Goal: Transaction & Acquisition: Purchase product/service

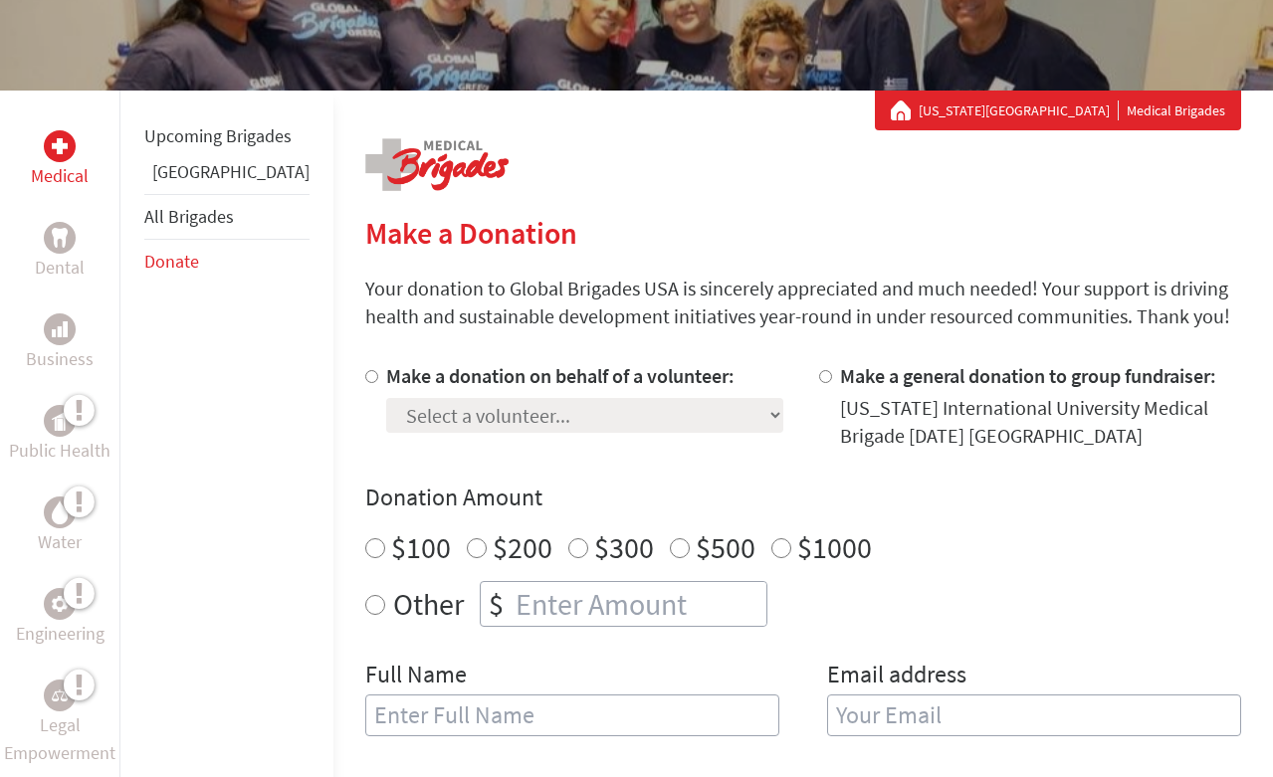
click at [365, 373] on div at bounding box center [375, 406] width 21 height 88
click at [365, 375] on input "Make a donation on behalf of a volunteer:" at bounding box center [371, 376] width 13 height 13
radio input "true"
click at [386, 413] on select "Select a volunteer... [PERSON_NAME] [PERSON_NAME] [PERSON_NAME] [PERSON_NAME] […" at bounding box center [584, 415] width 397 height 35
select select "404EACF8-4725-11F0-B8AC-42010A400003"
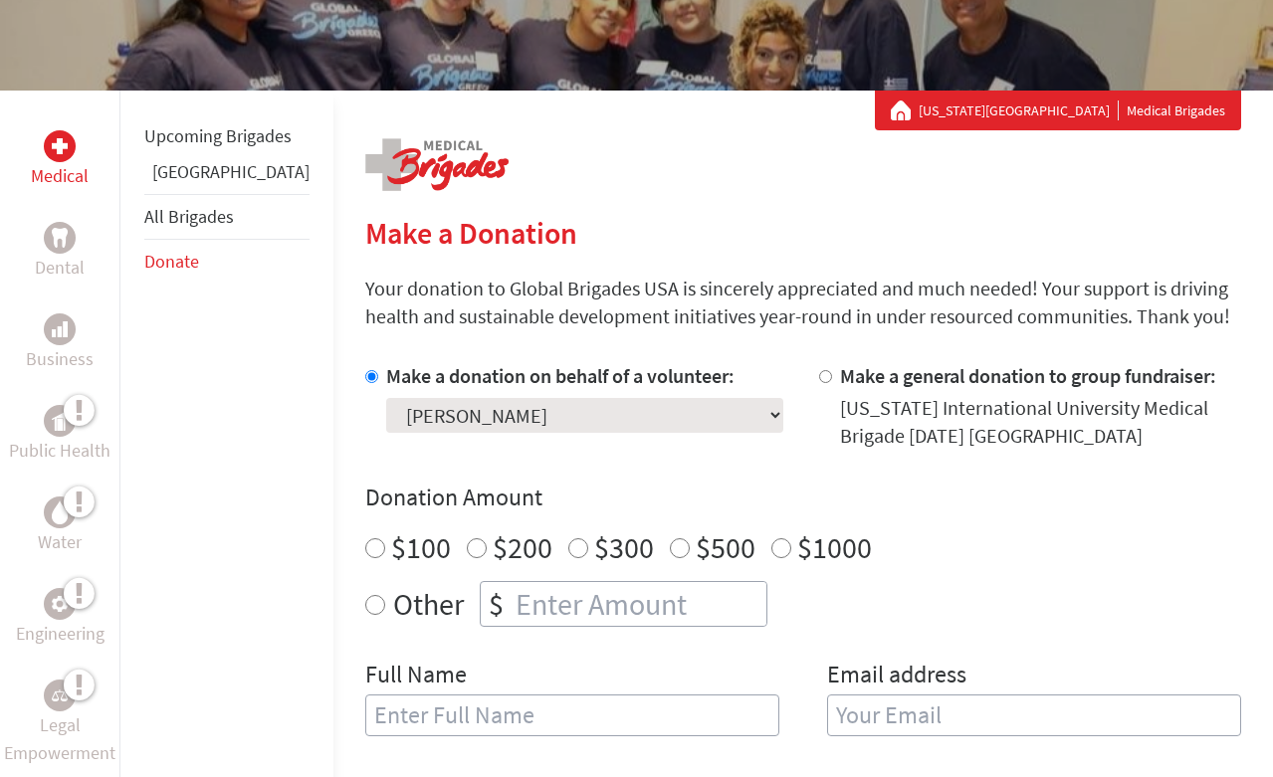
click at [386, 398] on select "Select a volunteer... [PERSON_NAME] [PERSON_NAME] [PERSON_NAME] [PERSON_NAME] […" at bounding box center [584, 415] width 397 height 35
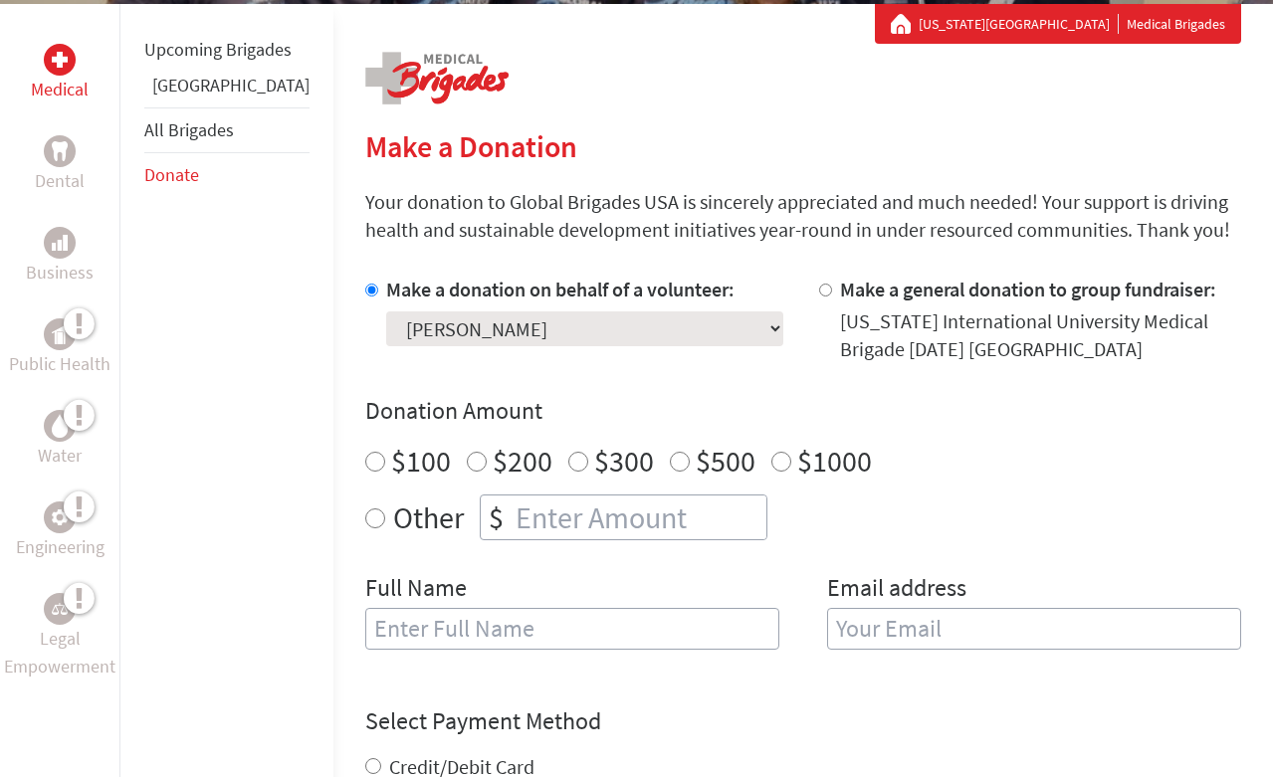
scroll to position [418, 0]
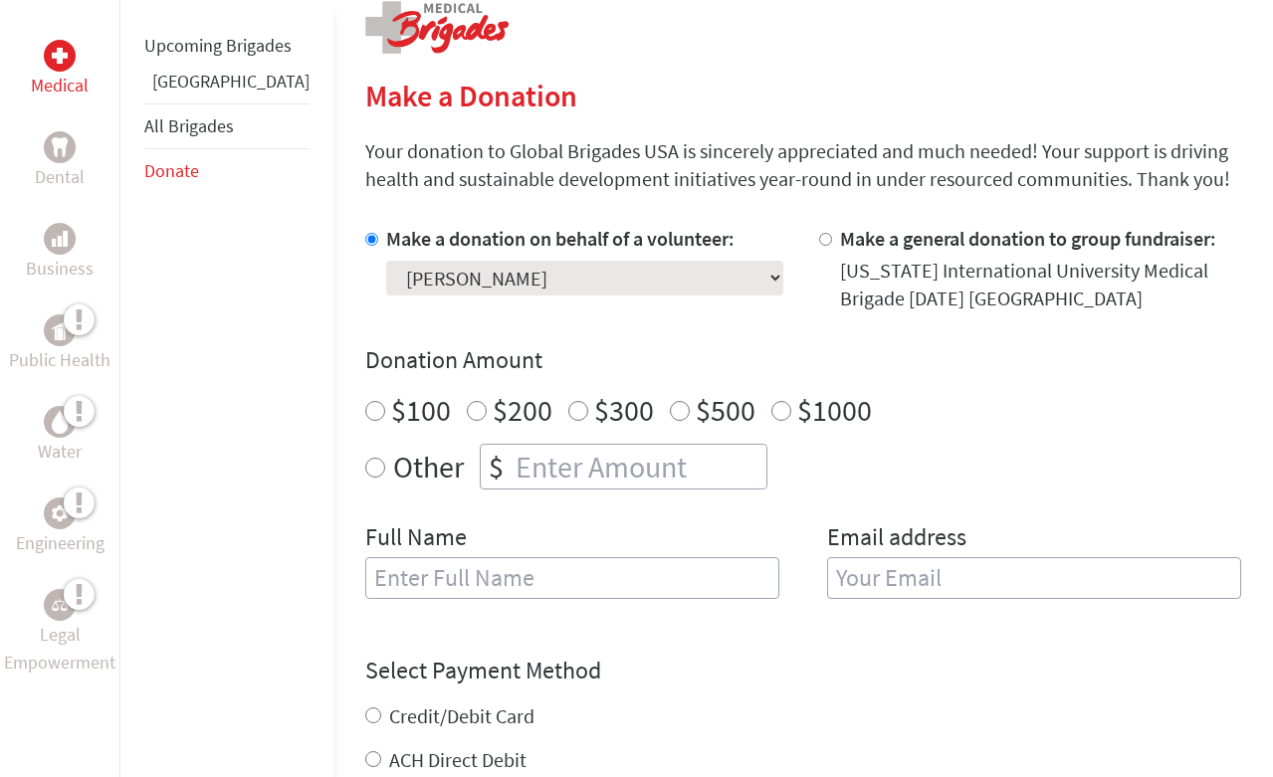
radio input "true"
click at [512, 472] on input "number" at bounding box center [639, 467] width 255 height 44
type input "2938"
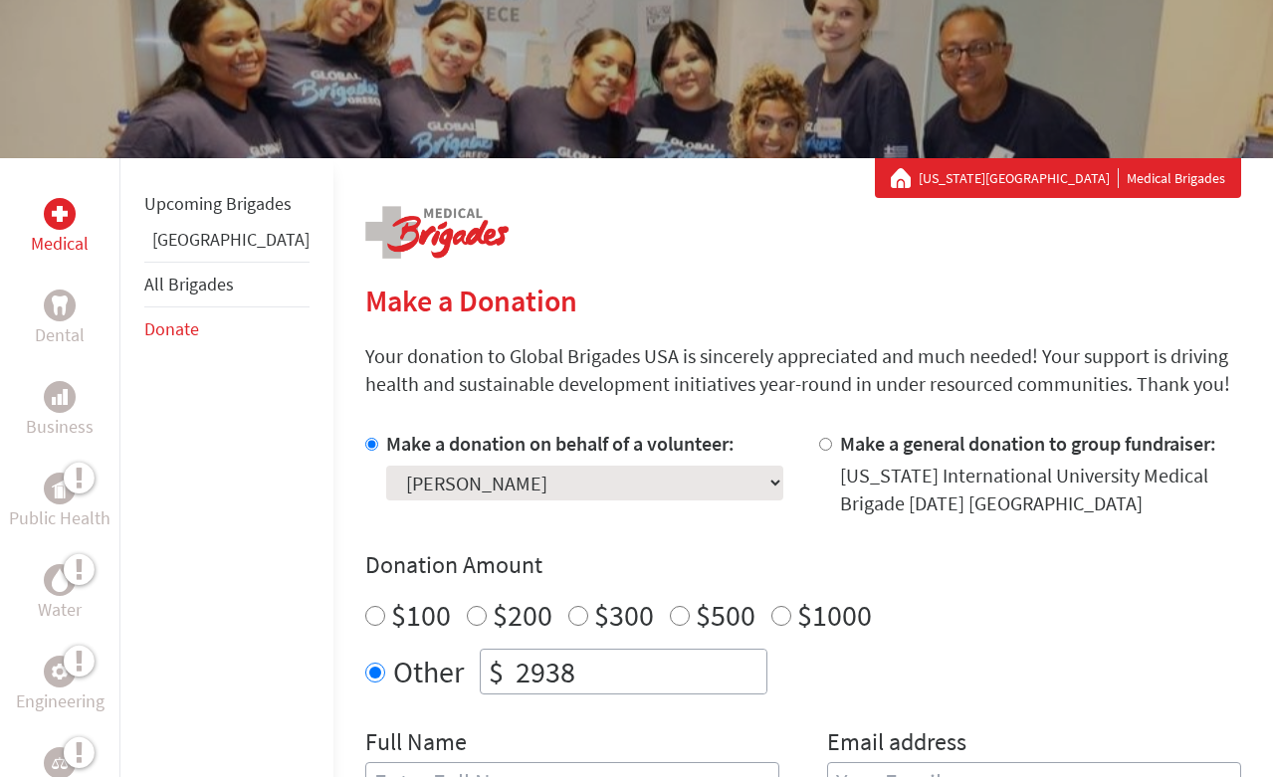
scroll to position [0, 0]
